Goal: Find contact information: Obtain details needed to contact an individual or organization

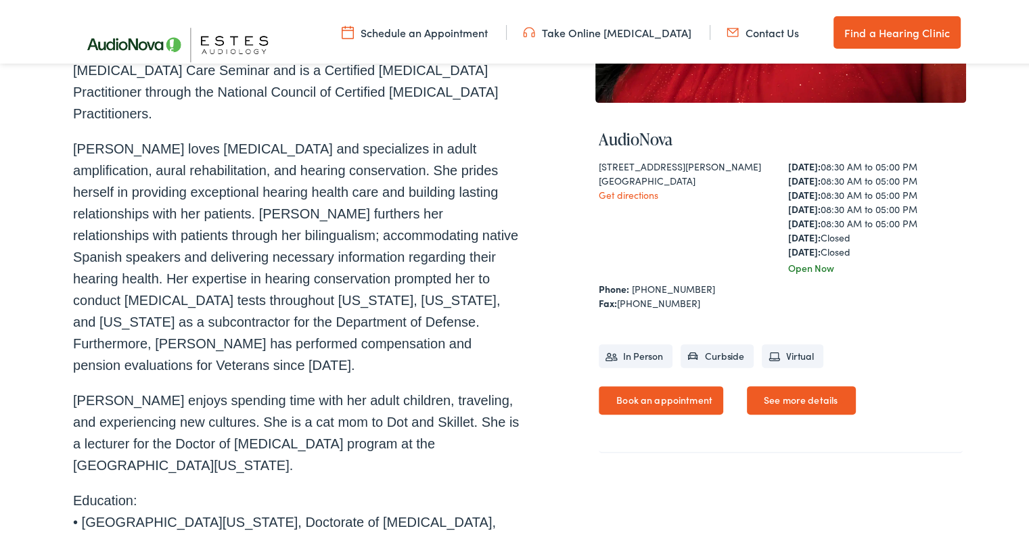
scroll to position [406, 0]
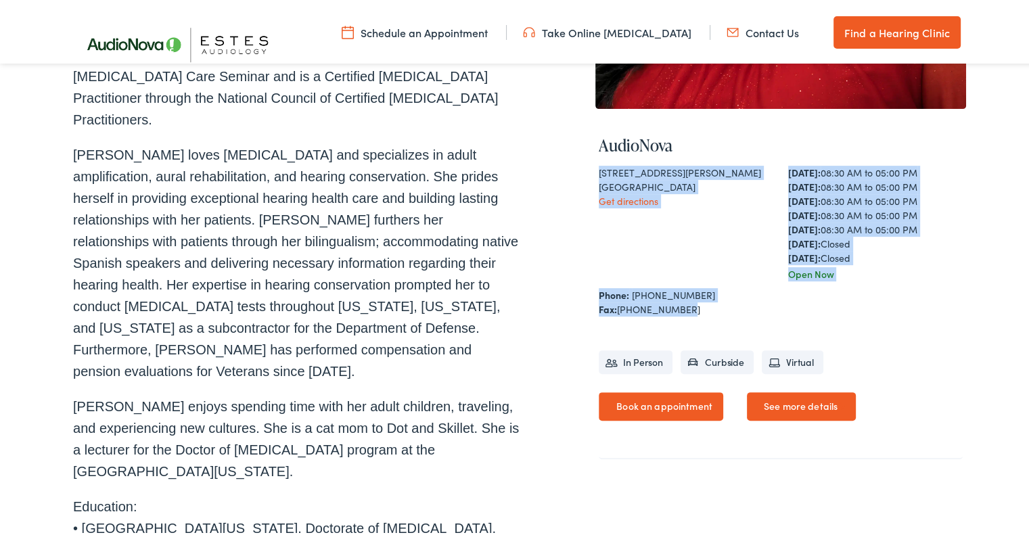
drag, startPoint x: 658, startPoint y: 301, endPoint x: 585, endPoint y: 171, distance: 150.0
click at [585, 171] on div "Home » Team Members » [PERSON_NAME] [PERSON_NAME], AuD Expert Hearing Specialis…" at bounding box center [519, 188] width 893 height 942
click at [685, 245] on div "[STREET_ADDRESS][PERSON_NAME] Get directions" at bounding box center [686, 221] width 175 height 116
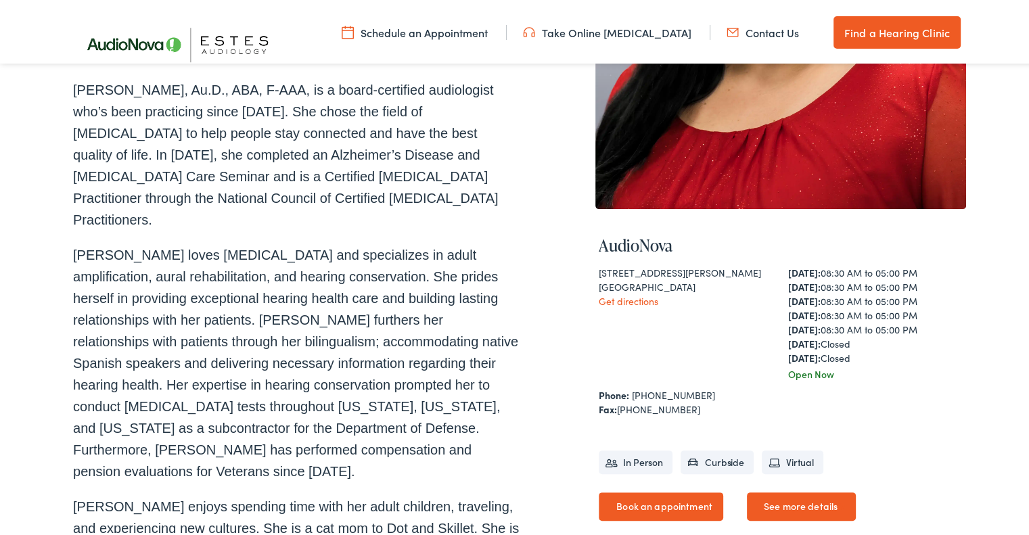
scroll to position [203, 0]
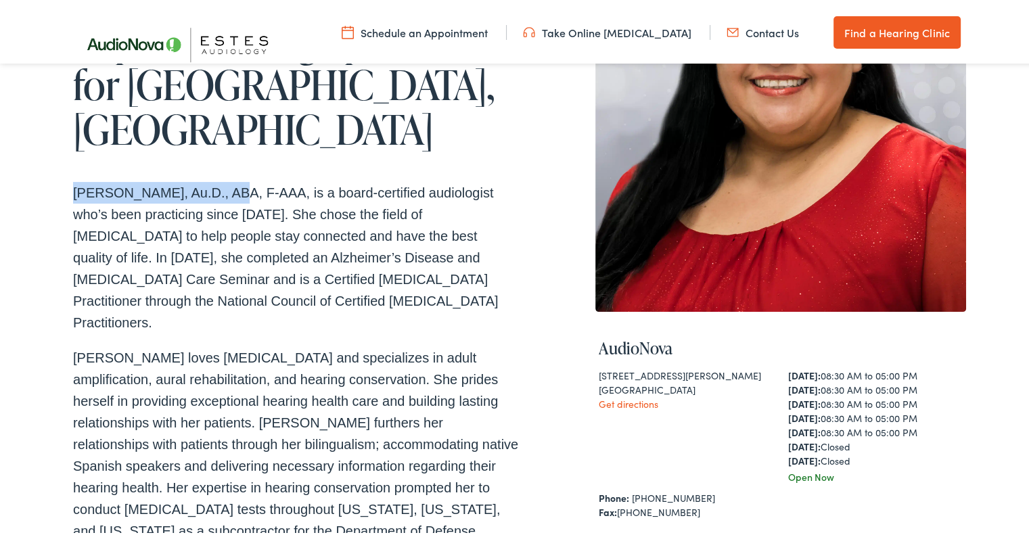
drag, startPoint x: 65, startPoint y: 138, endPoint x: 233, endPoint y: 134, distance: 167.9
click at [222, 148] on div "Home » Team Members » [PERSON_NAME] [PERSON_NAME], AuD Expert Hearing Specialis…" at bounding box center [519, 415] width 1039 height 1030
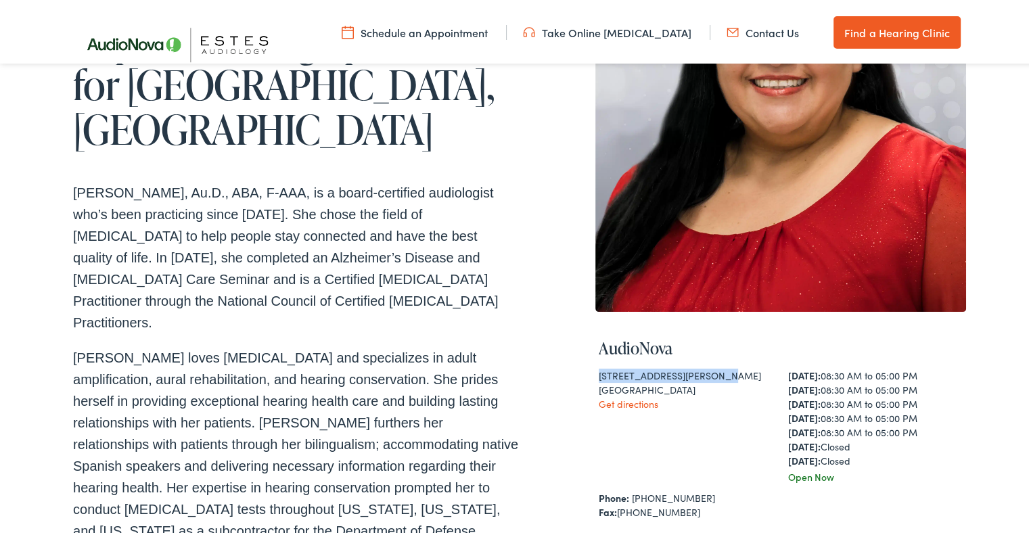
drag, startPoint x: 593, startPoint y: 370, endPoint x: 705, endPoint y: 378, distance: 112.6
click at [705, 376] on div "AudioNova [STREET_ADDRESS][PERSON_NAME] Get directions [DATE]: 08:30 AM to 05:0…" at bounding box center [780, 491] width 371 height 364
click at [730, 468] on div "[STREET_ADDRESS][PERSON_NAME] Get directions" at bounding box center [686, 424] width 175 height 116
drag, startPoint x: 685, startPoint y: 508, endPoint x: 575, endPoint y: 491, distance: 110.9
click at [575, 491] on div "Home » Team Members » [PERSON_NAME] [PERSON_NAME], AuD Expert Hearing Specialis…" at bounding box center [519, 391] width 893 height 942
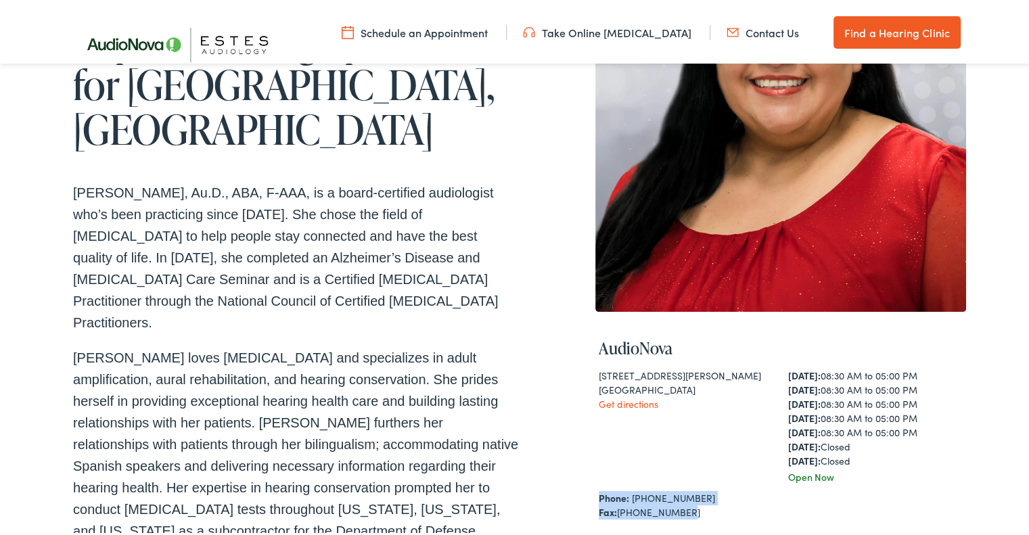
drag, startPoint x: 587, startPoint y: 382, endPoint x: 694, endPoint y: 390, distance: 106.5
click at [694, 390] on div "Home » Team Members » [PERSON_NAME] [PERSON_NAME], AuD Expert Hearing Specialis…" at bounding box center [519, 391] width 893 height 942
click at [707, 391] on div "[GEOGRAPHIC_DATA]" at bounding box center [686, 387] width 175 height 14
drag, startPoint x: 701, startPoint y: 390, endPoint x: 585, endPoint y: 372, distance: 117.7
click at [585, 372] on div "Home » Team Members » [PERSON_NAME] [PERSON_NAME], AuD Expert Hearing Specialis…" at bounding box center [519, 391] width 893 height 942
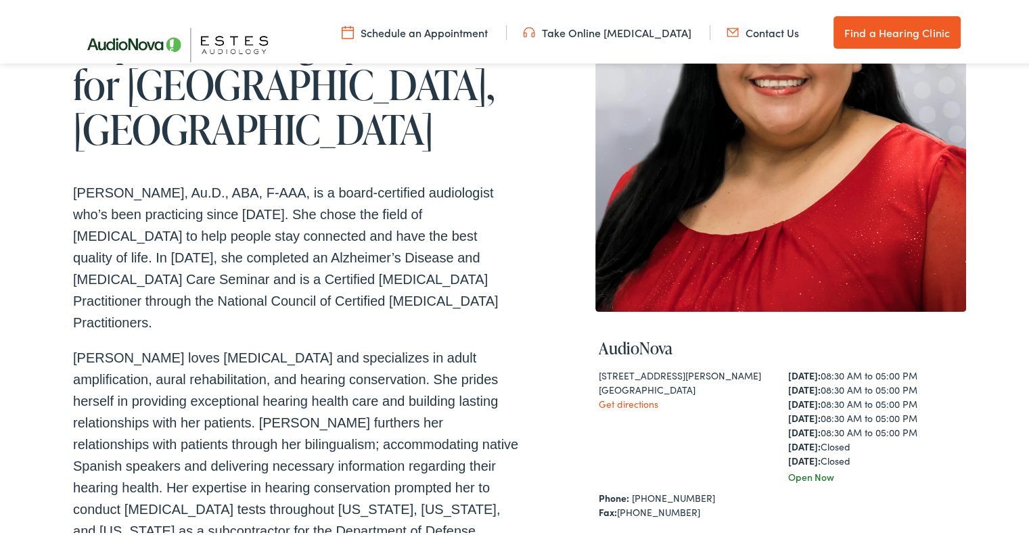
copy div "[STREET_ADDRESS][PERSON_NAME]"
drag, startPoint x: 704, startPoint y: 505, endPoint x: 579, endPoint y: 497, distance: 126.1
click at [579, 497] on div "Home » Team Members » [PERSON_NAME] [PERSON_NAME], AuD Expert Hearing Specialis…" at bounding box center [519, 391] width 893 height 942
copy div "Phone: [PHONE_NUMBER] Fax: [PHONE_NUMBER]"
click at [675, 516] on div "Fax: [PHONE_NUMBER]" at bounding box center [781, 510] width 364 height 14
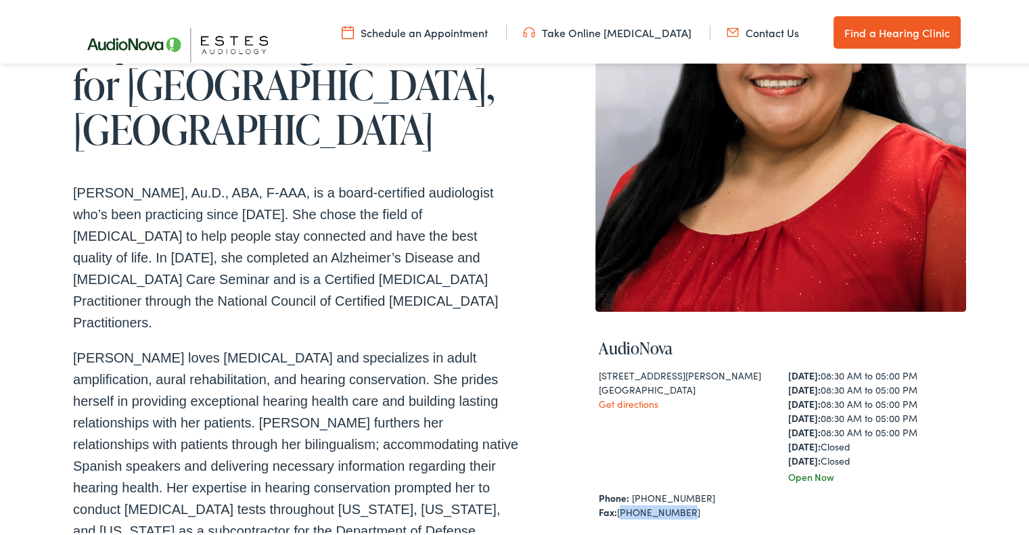
drag, startPoint x: 675, startPoint y: 512, endPoint x: 614, endPoint y: 512, distance: 60.2
click at [614, 512] on div "Fax: [PHONE_NUMBER]" at bounding box center [781, 510] width 364 height 14
copy div "[PHONE_NUMBER]"
